Goal: Task Accomplishment & Management: Use online tool/utility

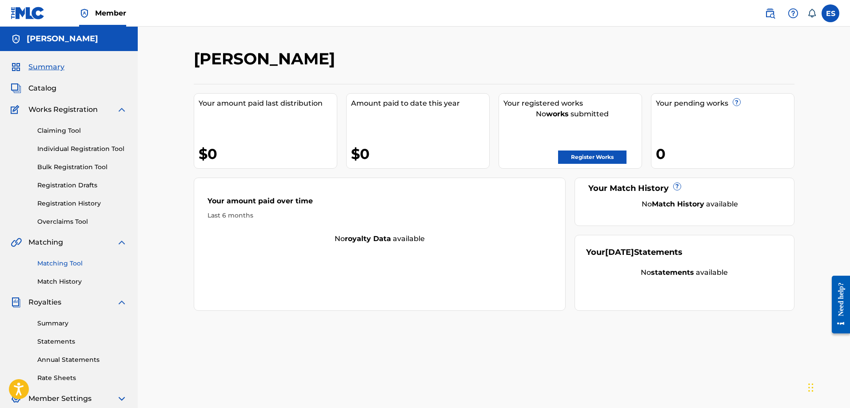
click at [67, 262] on link "Matching Tool" at bounding box center [82, 263] width 90 height 9
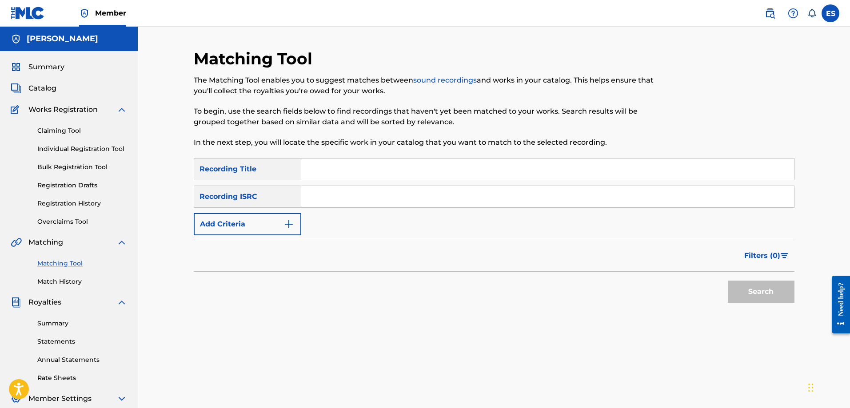
click at [325, 170] on input "Search Form" at bounding box center [547, 169] width 493 height 21
type input "A Day's Worth (Remastered)"
click at [322, 191] on input "Search Form" at bounding box center [547, 196] width 493 height 21
type input "QZES81937278"
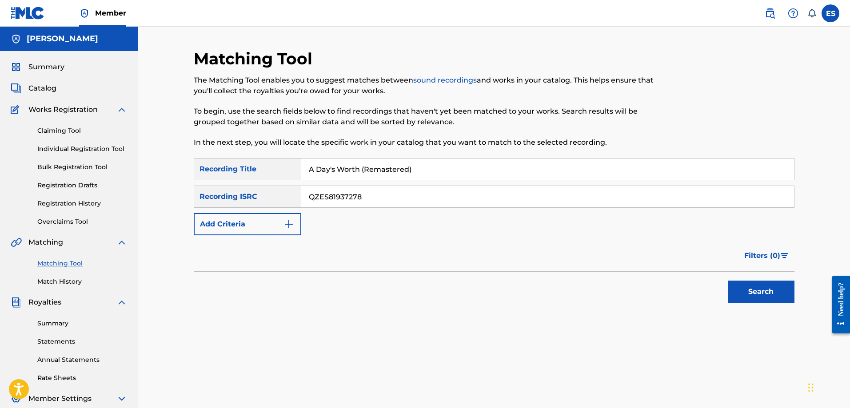
click at [326, 301] on div "Search" at bounding box center [494, 290] width 601 height 36
click at [757, 294] on button "Search" at bounding box center [761, 292] width 67 height 22
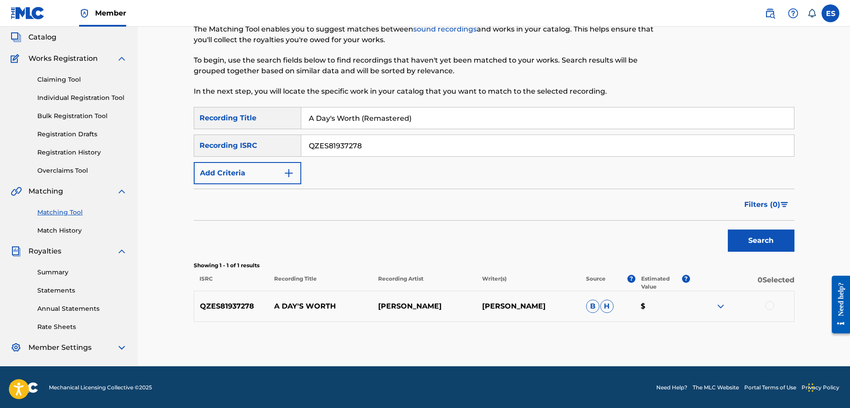
scroll to position [52, 0]
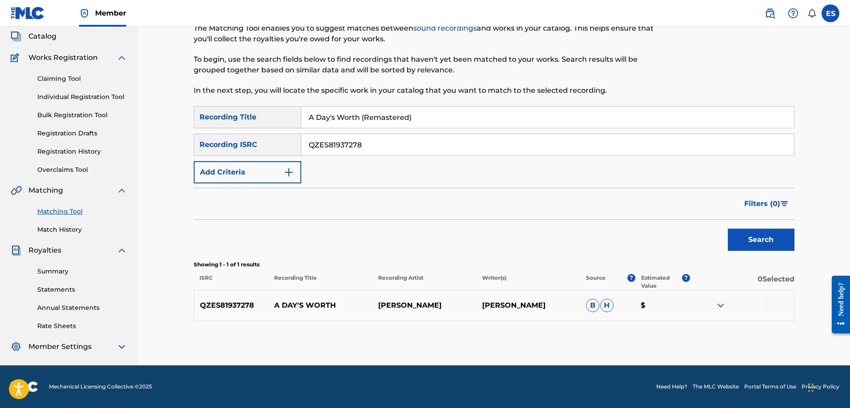
click at [590, 303] on span "B" at bounding box center [592, 305] width 13 height 13
click at [607, 307] on span "H" at bounding box center [606, 305] width 13 height 13
click at [545, 327] on div "Matching Tool The Matching Tool enables you to suggest matches between sound re…" at bounding box center [494, 181] width 601 height 369
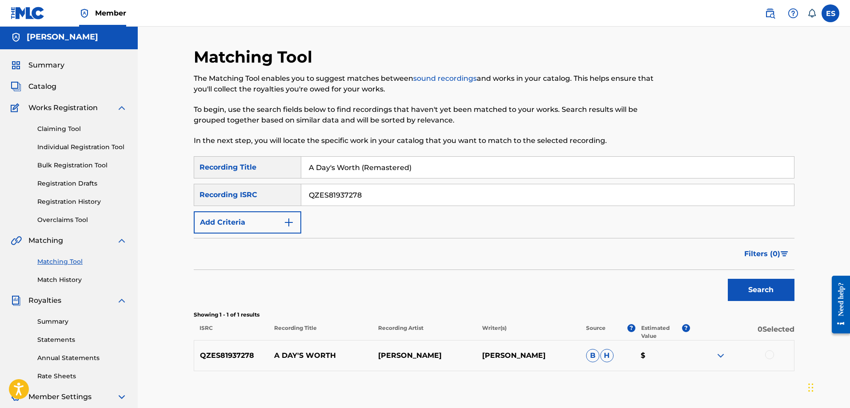
scroll to position [0, 0]
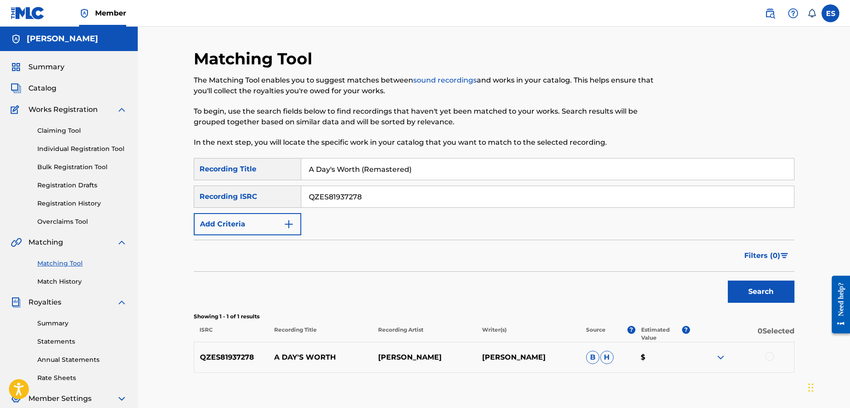
click at [423, 354] on p "[PERSON_NAME]" at bounding box center [424, 357] width 104 height 11
click at [447, 366] on div "QZES81937278 A DAY'S WORTH [PERSON_NAME] [PERSON_NAME] [PERSON_NAME] $" at bounding box center [494, 357] width 601 height 31
click at [656, 354] on p "$" at bounding box center [662, 357] width 55 height 11
click at [721, 357] on img at bounding box center [720, 357] width 11 height 11
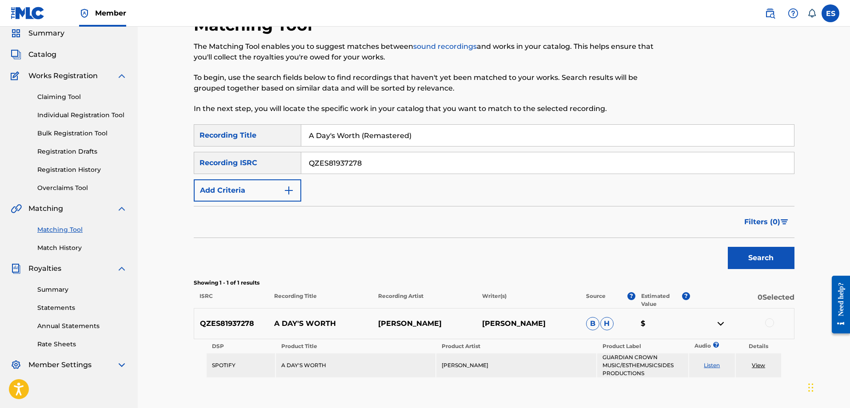
scroll to position [91, 0]
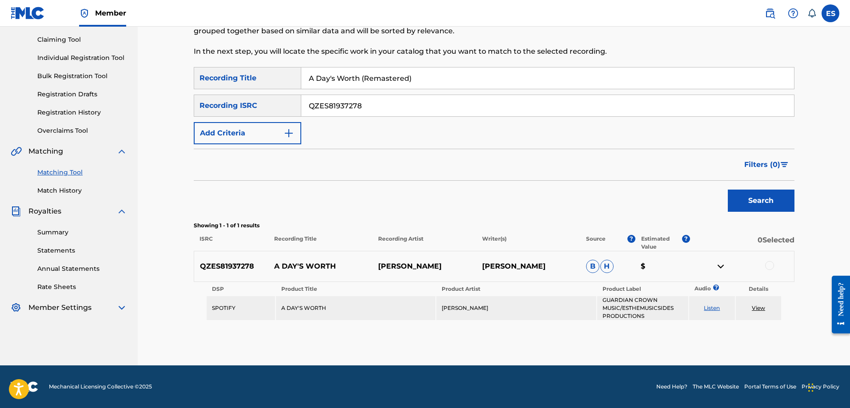
click at [715, 308] on link "Listen" at bounding box center [712, 308] width 16 height 7
click at [715, 307] on link "Listen" at bounding box center [712, 308] width 16 height 7
click at [686, 351] on div "Matching Tool The Matching Tool enables you to suggest matches between sound re…" at bounding box center [494, 162] width 601 height 408
click at [763, 308] on link "View" at bounding box center [758, 308] width 13 height 7
click at [574, 187] on div "Search" at bounding box center [494, 199] width 601 height 36
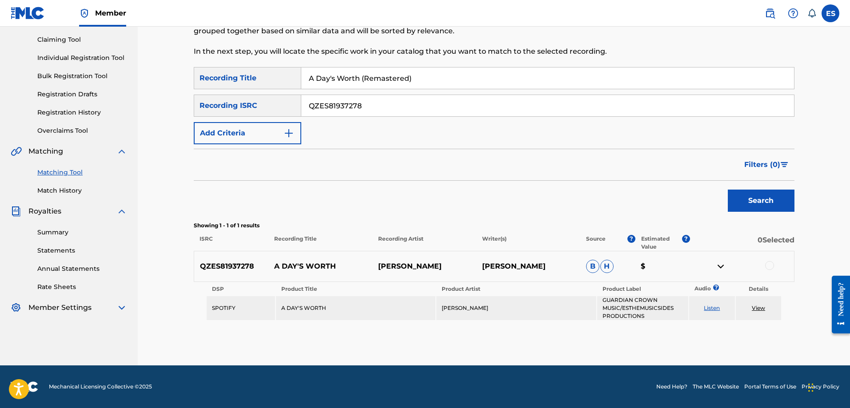
click at [631, 219] on div "SearchWithCriteria93336172-f1d7-4b60-81ea-0a12e4b78a50 Recording Title A Day's …" at bounding box center [494, 194] width 601 height 254
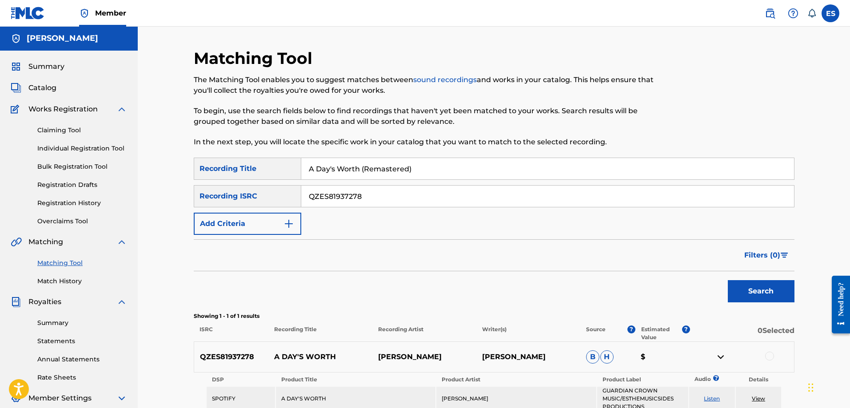
scroll to position [0, 0]
click at [371, 265] on div "Filters ( 0 )" at bounding box center [494, 256] width 601 height 32
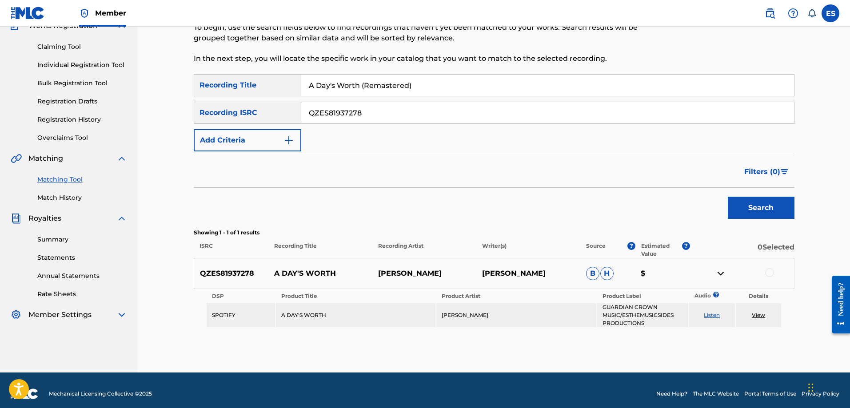
scroll to position [91, 0]
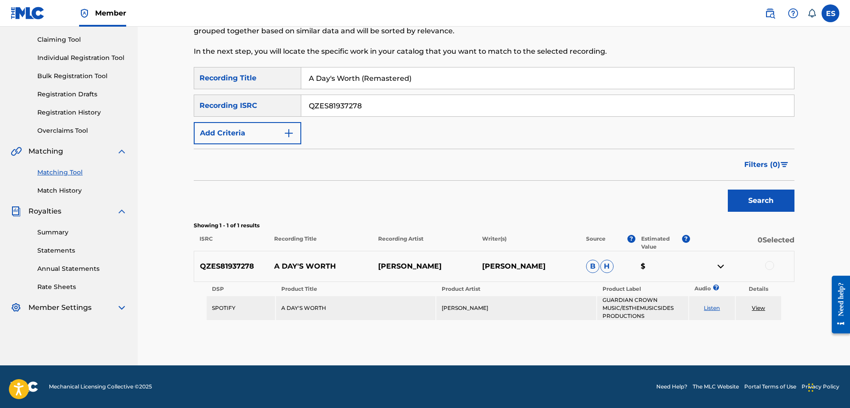
click at [609, 267] on span "H" at bounding box center [606, 266] width 13 height 13
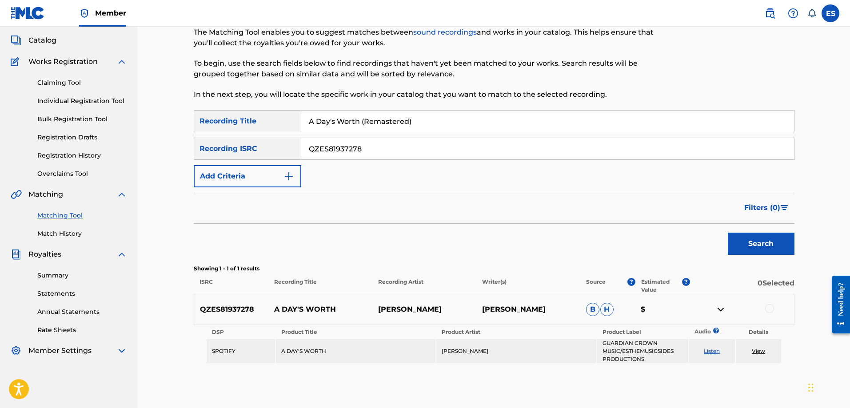
scroll to position [0, 0]
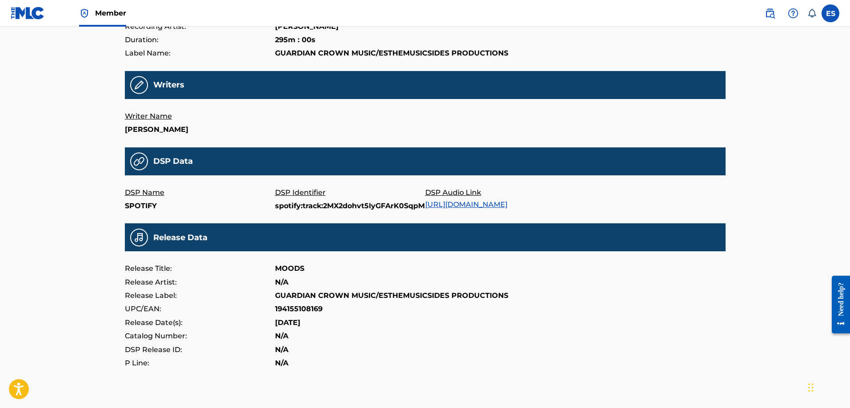
scroll to position [85, 0]
